Goal: Information Seeking & Learning: Learn about a topic

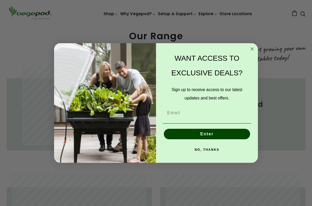
scroll to position [0, 74]
click at [248, 53] on p "WANT ACCESS TO EXCLUSIVE DEALS?" at bounding box center [207, 65] width 86 height 29
click at [252, 47] on circle "Close dialog" at bounding box center [253, 49] width 6 height 6
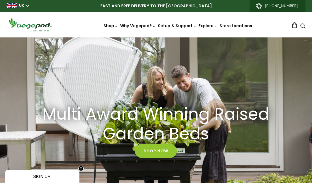
scroll to position [0, 385]
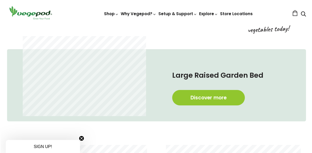
scroll to position [233, 0]
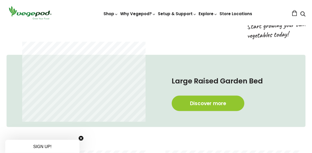
click at [198, 100] on link "Discover more" at bounding box center [208, 103] width 73 height 15
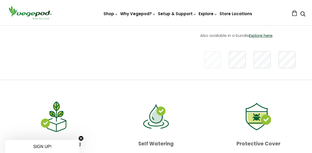
scroll to position [184, 0]
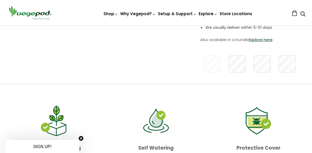
click at [257, 42] on link "Explore here" at bounding box center [261, 39] width 24 height 5
